Goal: Task Accomplishment & Management: Complete application form

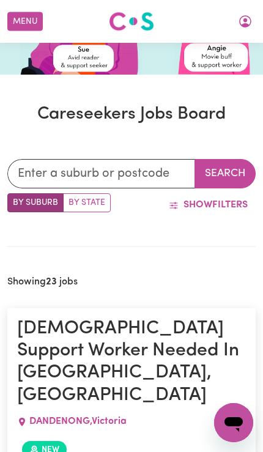
scroll to position [208, 0]
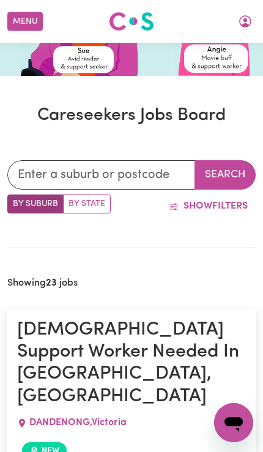
click at [244, 14] on icon "My Account" at bounding box center [245, 21] width 15 height 15
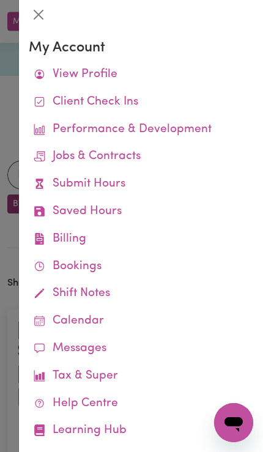
click at [7, 120] on div at bounding box center [131, 226] width 263 height 452
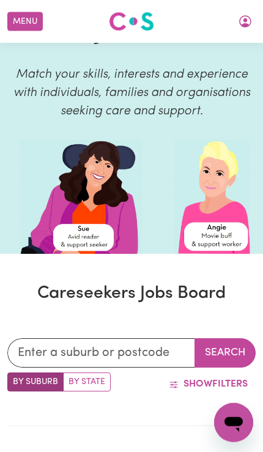
scroll to position [24, 0]
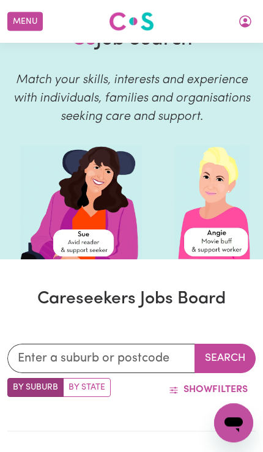
click at [244, 13] on button "My Account" at bounding box center [245, 21] width 26 height 21
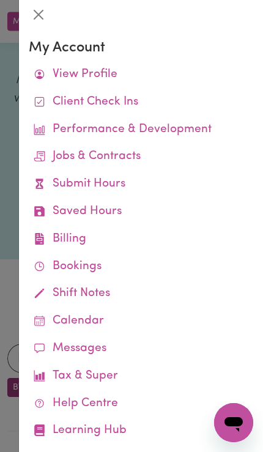
click at [43, 183] on icon at bounding box center [40, 184] width 12 height 12
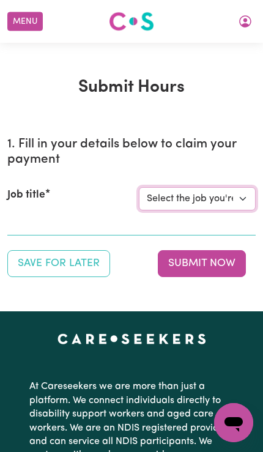
click at [230, 199] on select "Select the job you're submitting hours for... [[PERSON_NAME]] Support Worker Ne…" at bounding box center [197, 198] width 117 height 23
select select "14115"
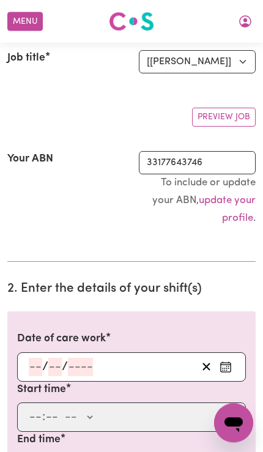
scroll to position [178, 0]
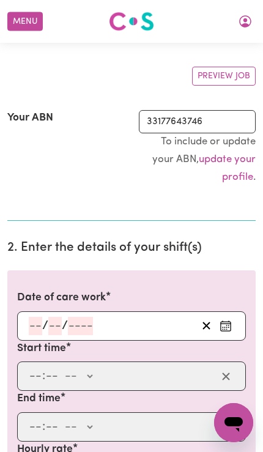
click at [234, 321] on button "Enter the date of care work" at bounding box center [226, 326] width 20 height 18
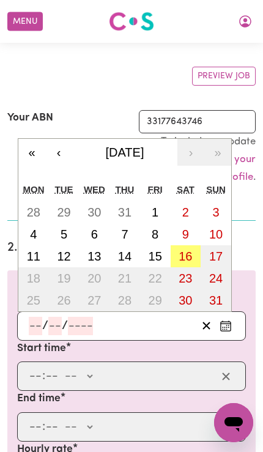
click at [192, 251] on abbr "16" at bounding box center [184, 255] width 13 height 13
type input "[DATE]"
type input "16"
type input "8"
type input "2025"
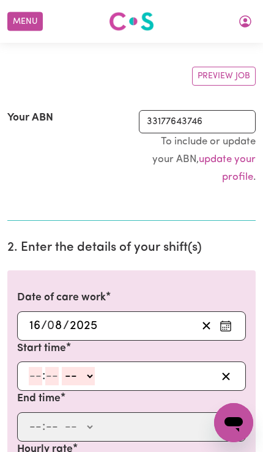
click at [29, 378] on input "number" at bounding box center [35, 376] width 13 height 18
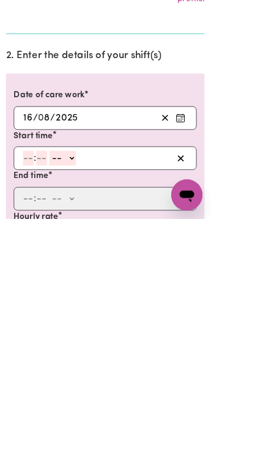
type input "3"
type input "0"
click at [84, 367] on select "-- AM PM" at bounding box center [75, 376] width 33 height 18
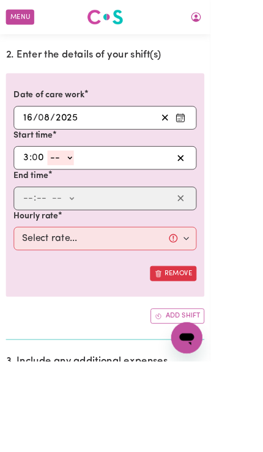
select select "pm"
type input "15:00"
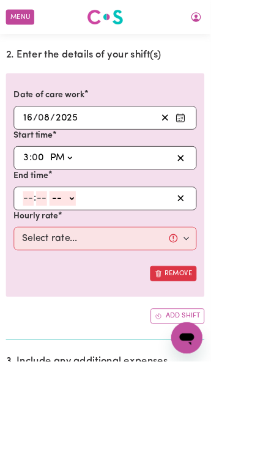
click at [13, 244] on div "End time : -- AM PM" at bounding box center [131, 237] width 243 height 50
click at [29, 239] on input "number" at bounding box center [35, 248] width 13 height 18
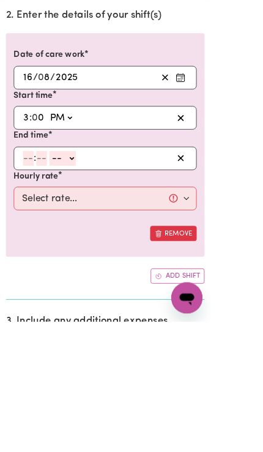
type input "9"
type input "30"
click at [84, 239] on select "-- AM PM" at bounding box center [75, 248] width 33 height 18
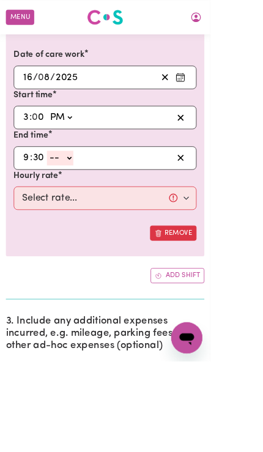
select select "pm"
type input "21:30"
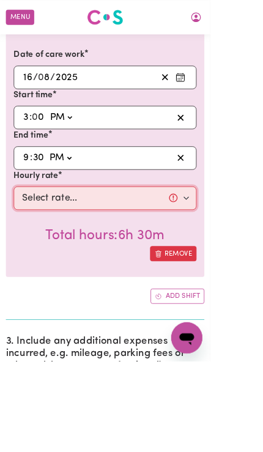
click at [43, 239] on select "Select rate... $57.17 (Weekday) $77.96 ([DATE]) $103.95 ([DATE]) $129.94 (Publi…" at bounding box center [131, 247] width 229 height 29
select select "77.96-[DATE]"
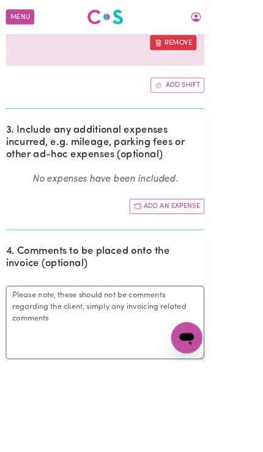
scroll to position [602, 0]
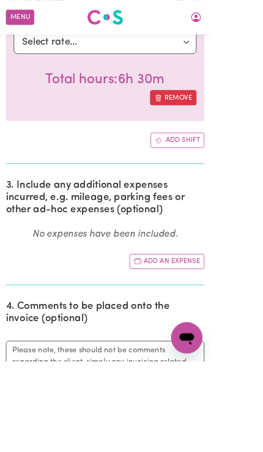
click at [245, 322] on button "Add an expense" at bounding box center [209, 326] width 94 height 19
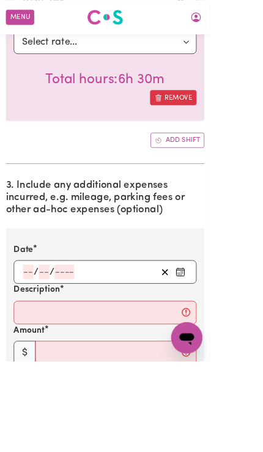
click at [228, 339] on icon "Enter the date of expense" at bounding box center [225, 340] width 12 height 12
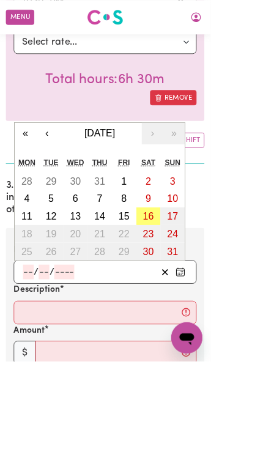
click at [184, 271] on abbr "16" at bounding box center [184, 269] width 13 height 13
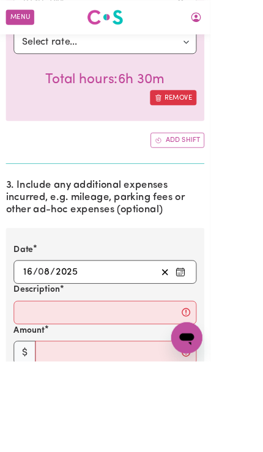
type input "[DATE]"
type input "16"
type input "8"
type input "2025"
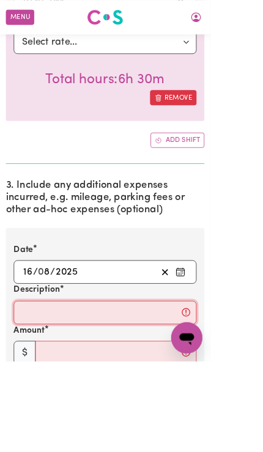
click at [39, 377] on input "Description" at bounding box center [131, 390] width 229 height 29
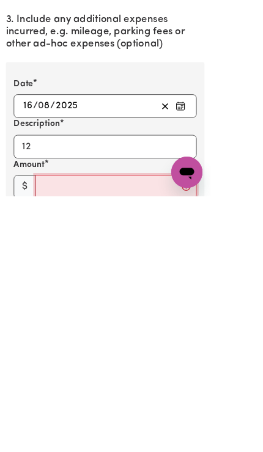
click at [62, 426] on input "Amount" at bounding box center [145, 440] width 202 height 29
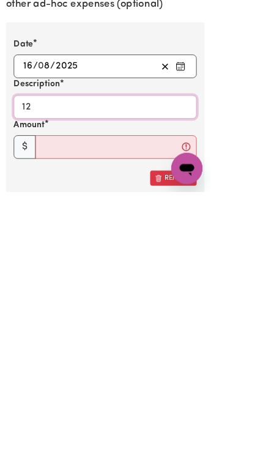
click at [51, 331] on input "12" at bounding box center [131, 345] width 229 height 29
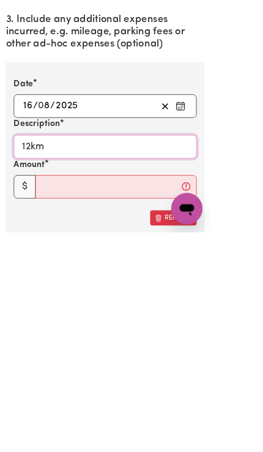
type input "12km"
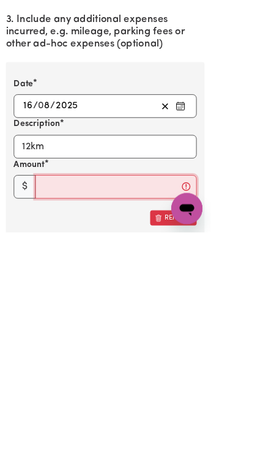
click at [75, 381] on input "Amount" at bounding box center [145, 395] width 202 height 29
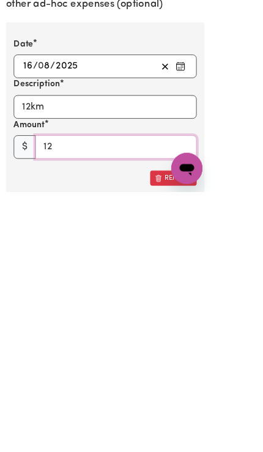
type input "12"
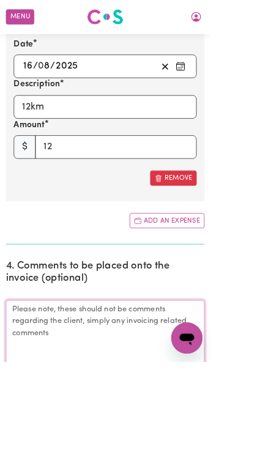
click at [32, 402] on textarea "Comments" at bounding box center [131, 421] width 248 height 92
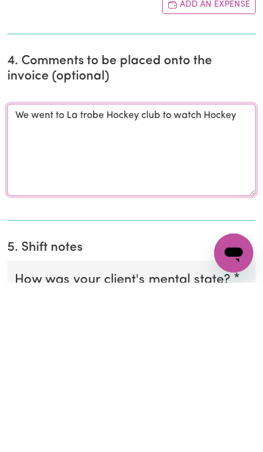
type textarea "We went to La trobe Hockey club to watch Hockey"
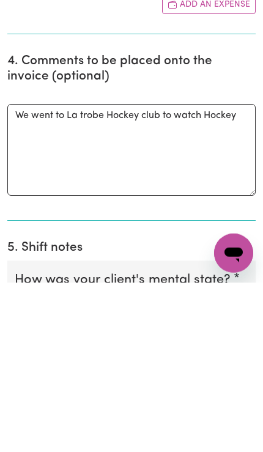
scroll to position [1131, 0]
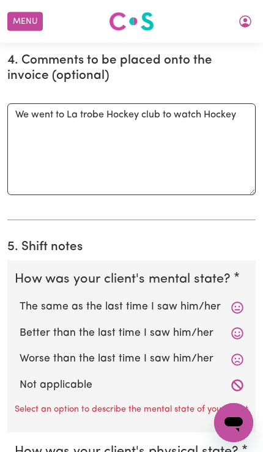
click at [218, 377] on label "Not applicable" at bounding box center [132, 385] width 224 height 16
click at [20, 376] on input "Not applicable" at bounding box center [19, 376] width 1 height 1
radio input "true"
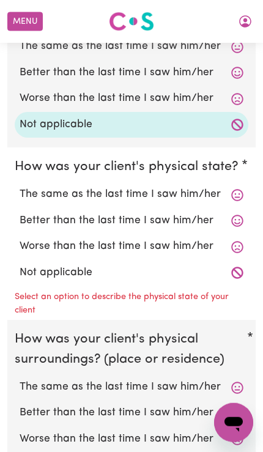
scroll to position [1392, 0]
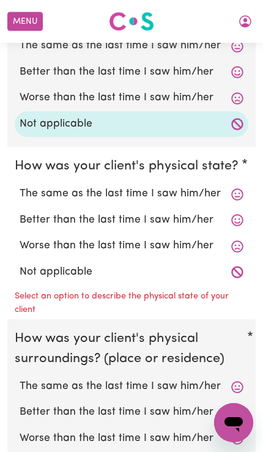
click at [31, 266] on label "Not applicable" at bounding box center [132, 272] width 224 height 16
click at [20, 264] on input "Not applicable" at bounding box center [19, 263] width 1 height 1
radio input "true"
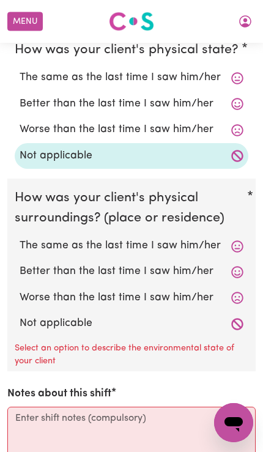
click at [28, 315] on label "Not applicable" at bounding box center [132, 323] width 224 height 16
click at [20, 315] on input "Not applicable" at bounding box center [19, 315] width 1 height 1
radio input "true"
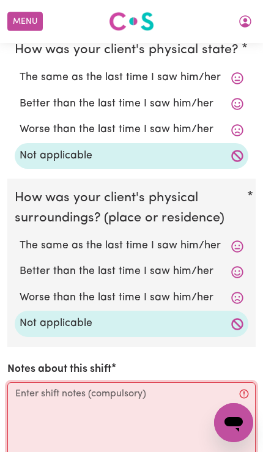
click at [180, 415] on textarea "Notes about this shift" at bounding box center [131, 428] width 248 height 92
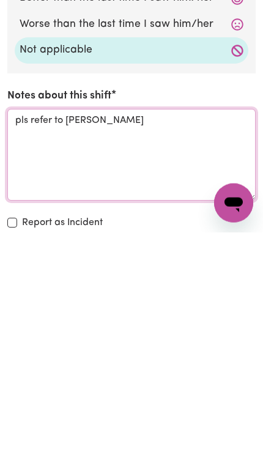
type textarea "pls refer to [PERSON_NAME]"
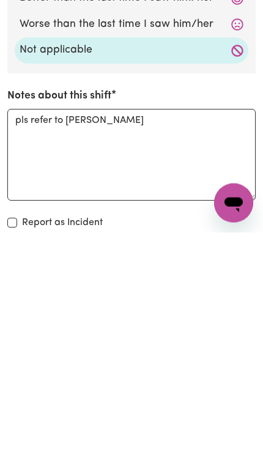
scroll to position [1781, 0]
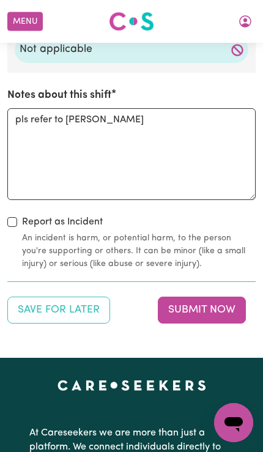
click at [221, 299] on button "Submit Now" at bounding box center [202, 309] width 88 height 27
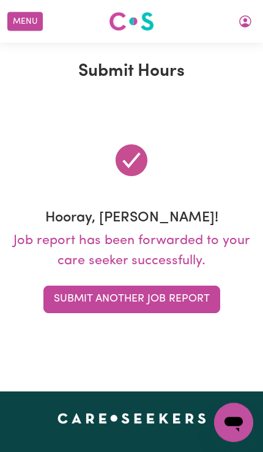
scroll to position [0, 0]
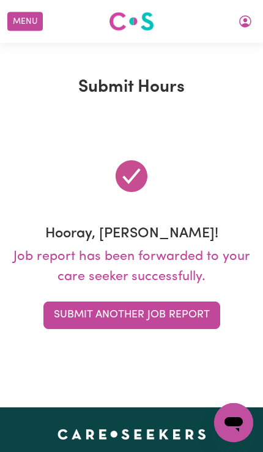
click at [235, 31] on button "My Account" at bounding box center [245, 21] width 26 height 21
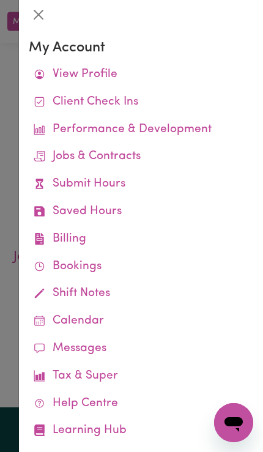
click at [0, 0] on link "Job Reports" at bounding box center [0, 0] width 0 height 0
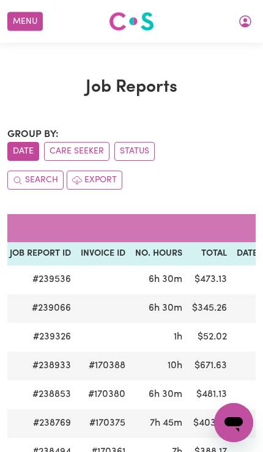
scroll to position [0, 175]
